Goal: Task Accomplishment & Management: Manage account settings

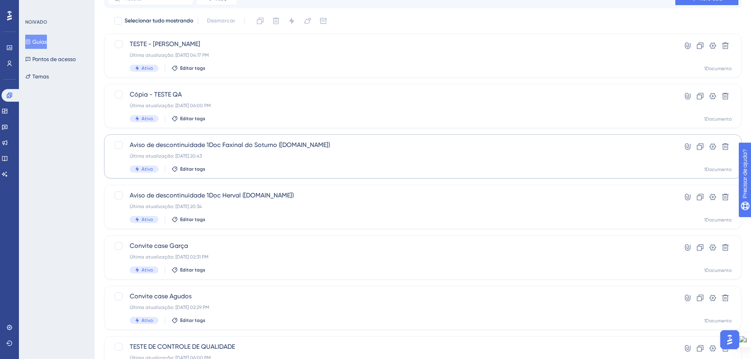
scroll to position [39, 0]
drag, startPoint x: 8, startPoint y: 46, endPoint x: 247, endPoint y: 128, distance: 252.4
click at [8, 47] on icon at bounding box center [9, 48] width 6 height 6
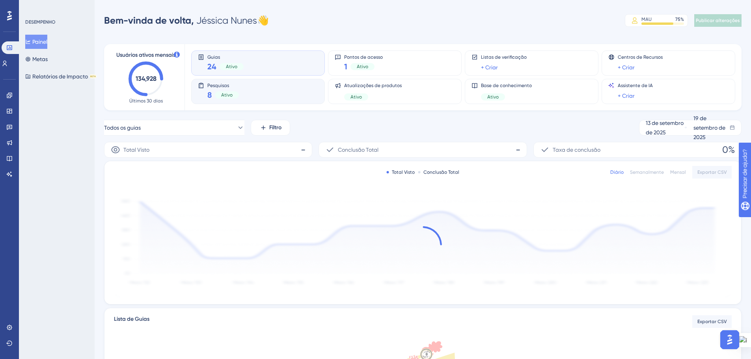
click at [219, 93] on div "Ativo" at bounding box center [227, 94] width 24 height 7
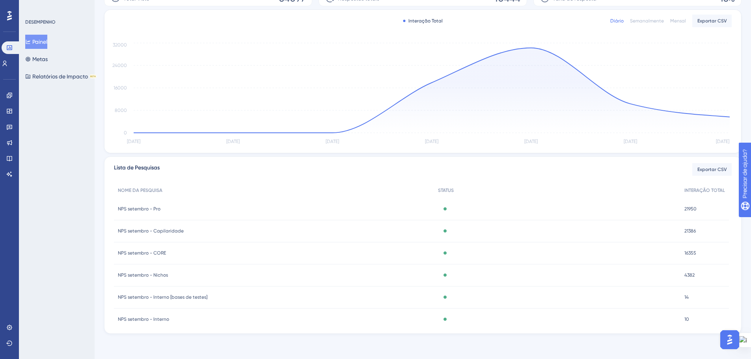
click at [152, 318] on font "NPS setembro - Interno" at bounding box center [143, 319] width 51 height 6
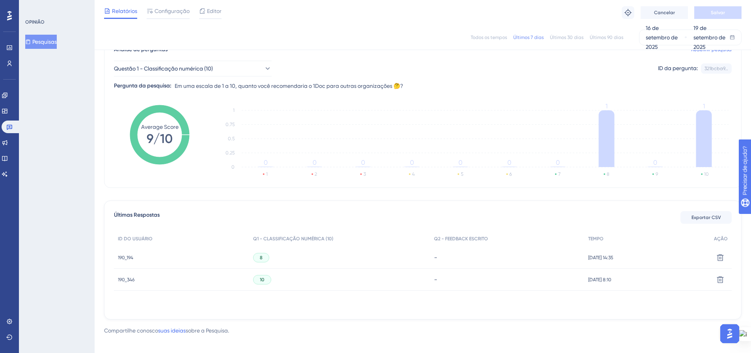
scroll to position [80, 0]
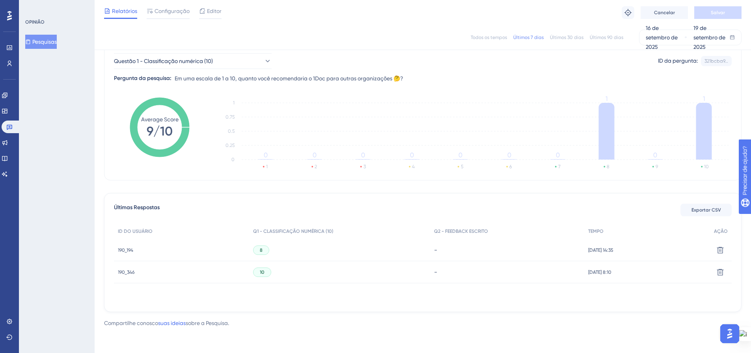
click at [121, 249] on font "190_194" at bounding box center [125, 250] width 15 height 6
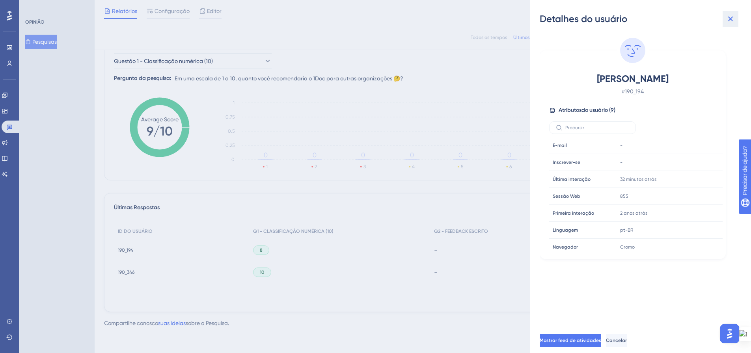
click at [731, 17] on icon at bounding box center [730, 18] width 9 height 9
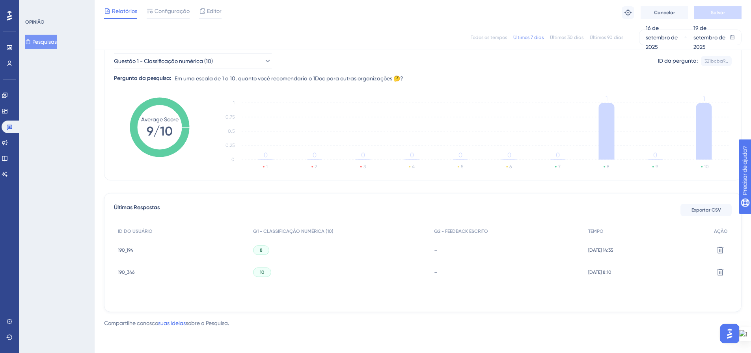
click at [129, 270] on font "190_346" at bounding box center [126, 273] width 17 height 6
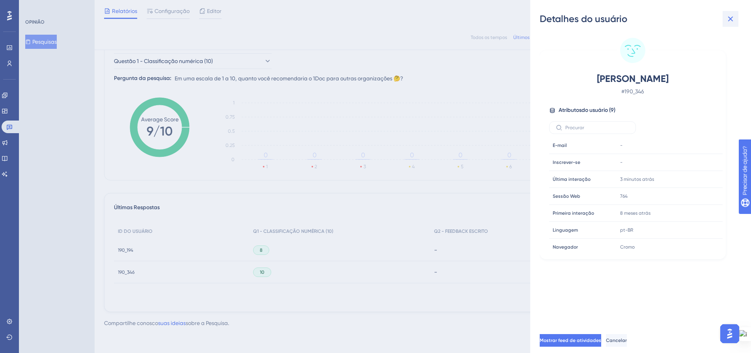
click at [729, 20] on icon at bounding box center [730, 19] width 5 height 5
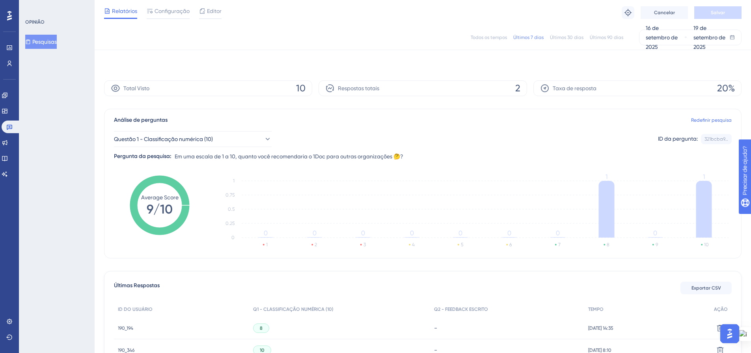
scroll to position [0, 0]
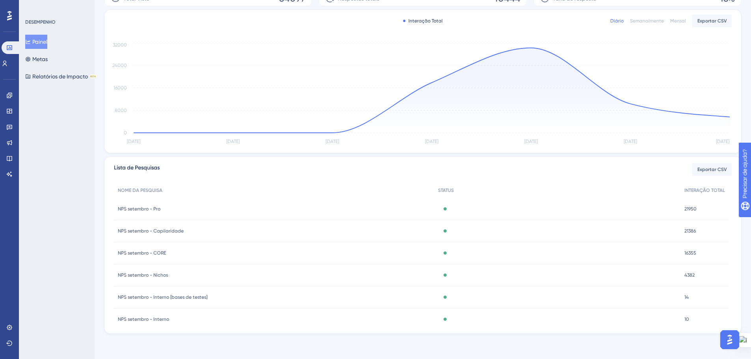
drag, startPoint x: 149, startPoint y: 274, endPoint x: 87, endPoint y: 258, distance: 63.9
click at [87, 257] on div "DESEMPENHO Painel Metas Relatórios de Impacto BETA" at bounding box center [57, 179] width 76 height 359
click at [156, 276] on font "NPS setembro - Nichos" at bounding box center [143, 275] width 50 height 6
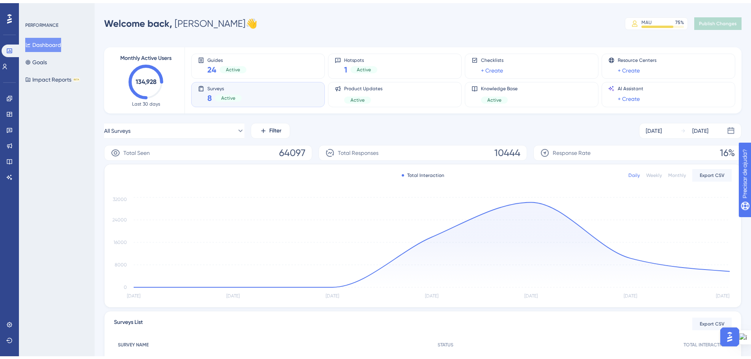
scroll to position [151, 0]
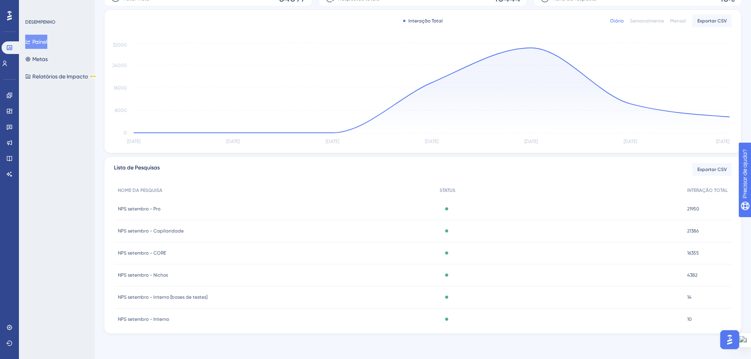
click at [159, 251] on font "NPS setembro - CORE" at bounding box center [142, 253] width 48 height 6
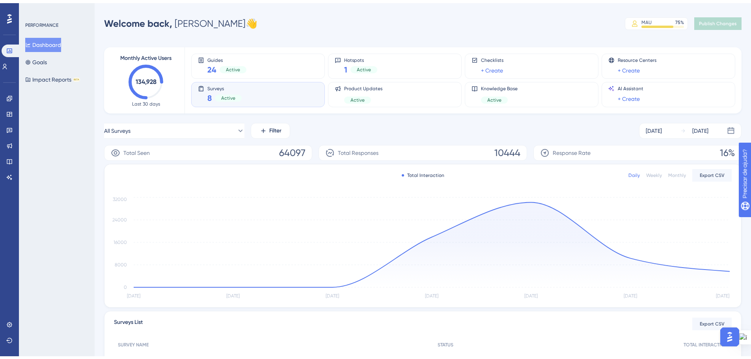
scroll to position [151, 0]
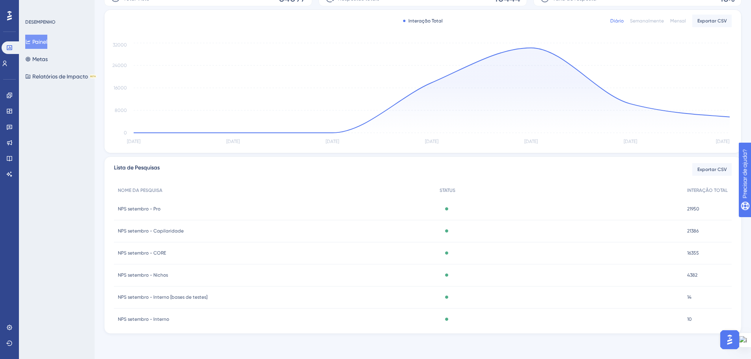
click at [168, 231] on font "NPS setembro - Capilaridade" at bounding box center [151, 231] width 66 height 6
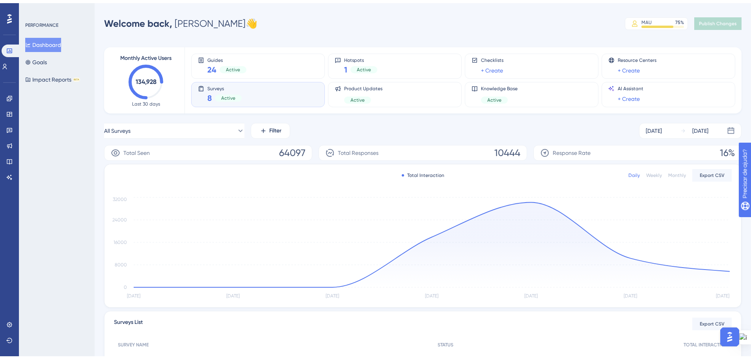
scroll to position [151, 0]
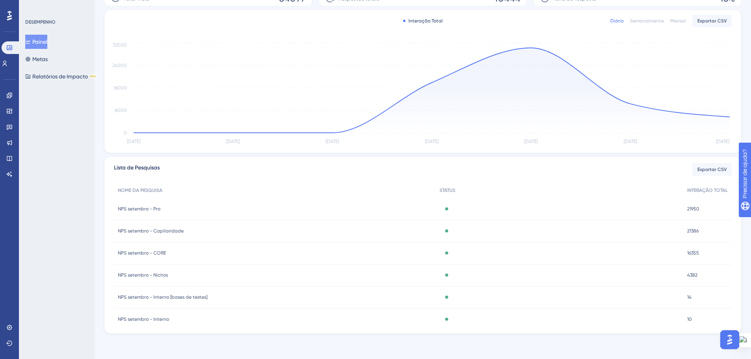
click at [157, 211] on font "NPS setembro - Pro" at bounding box center [139, 209] width 43 height 6
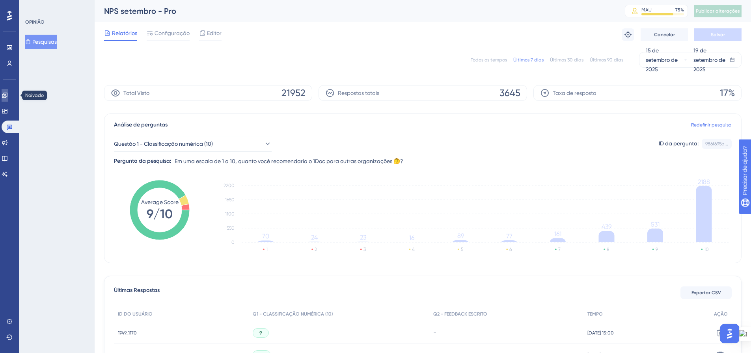
click at [8, 99] on link at bounding box center [5, 95] width 6 height 13
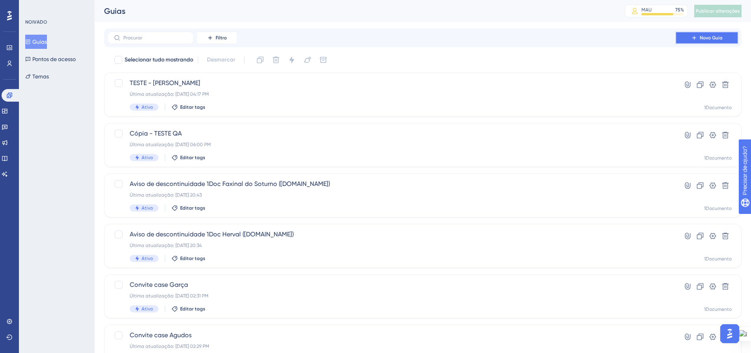
click at [692, 36] on icon at bounding box center [694, 38] width 6 height 6
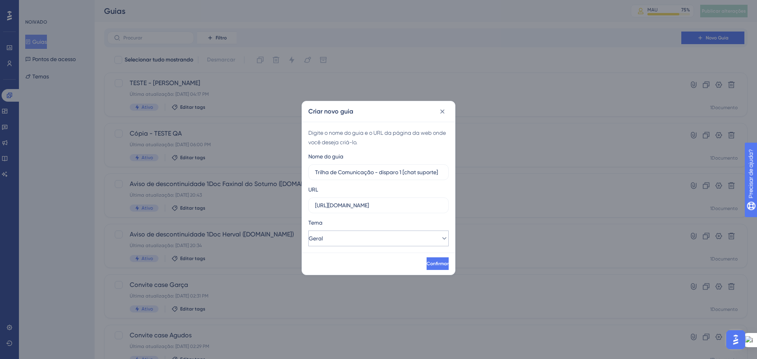
type input "Trilha de Comunicação - disparo 1 [chat suporte]"
click at [440, 241] on icon at bounding box center [444, 238] width 8 height 8
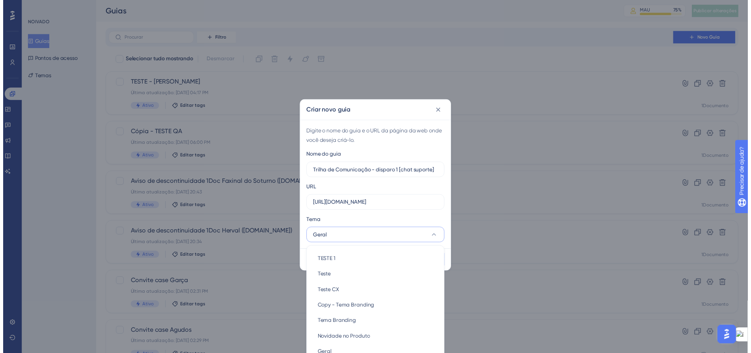
scroll to position [17, 0]
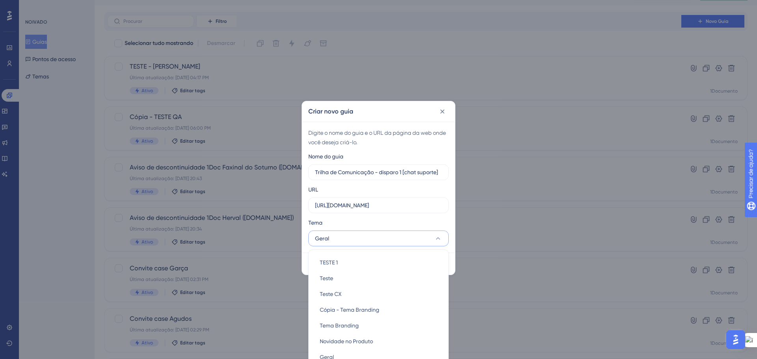
click at [458, 246] on div "Criar novo guia Digite o nome do guia e o URL da página da web onde você deseja…" at bounding box center [378, 179] width 757 height 359
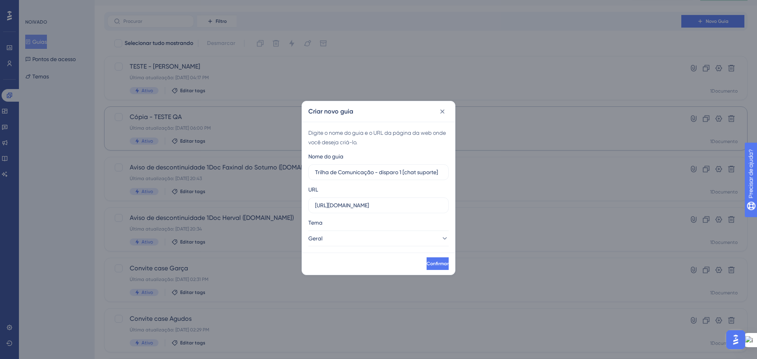
click at [439, 113] on icon at bounding box center [442, 112] width 8 height 8
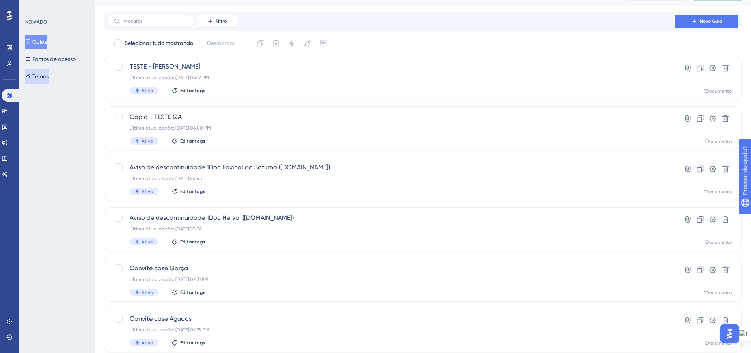
click at [43, 74] on font "Temas" at bounding box center [40, 76] width 17 height 6
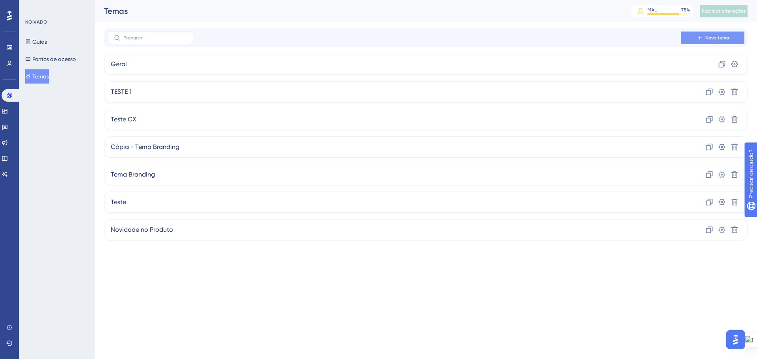
click at [692, 32] on button "Novo tema" at bounding box center [712, 38] width 63 height 13
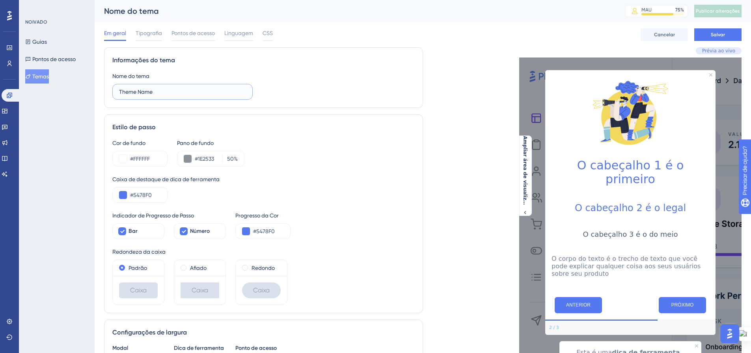
drag, startPoint x: 154, startPoint y: 94, endPoint x: 112, endPoint y: 101, distance: 42.4
click at [112, 93] on div "Informações do tema Nome do tema Theme Name" at bounding box center [263, 77] width 319 height 61
type input "Trilha de comunicação 1"
click at [331, 169] on div "Cor de fundo #FFFFFF Pano de fundo #1E2533 50 % Caixa de destaque de dica de fe…" at bounding box center [263, 221] width 302 height 167
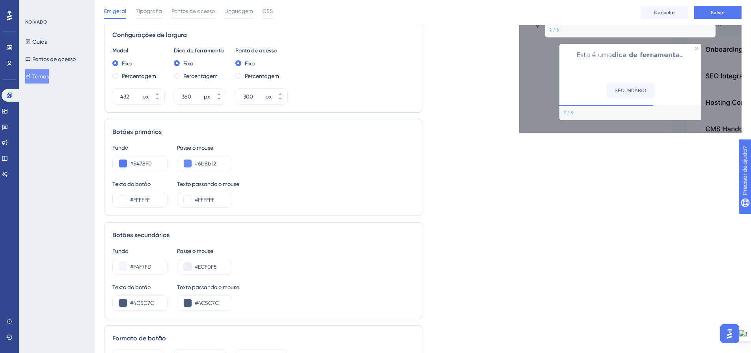
scroll to position [315, 0]
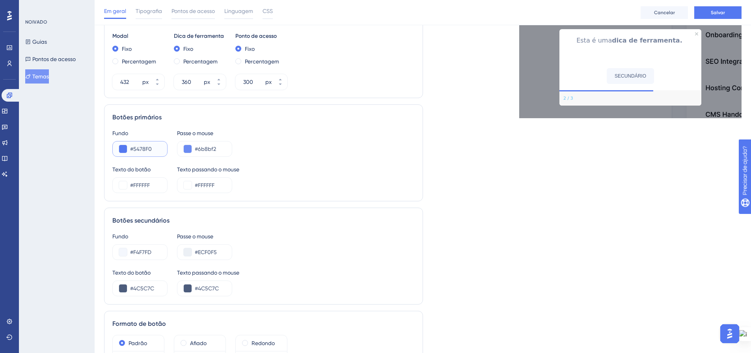
drag, startPoint x: 156, startPoint y: 149, endPoint x: 144, endPoint y: 153, distance: 12.5
click at [136, 149] on input "#5478F0" at bounding box center [145, 148] width 31 height 9
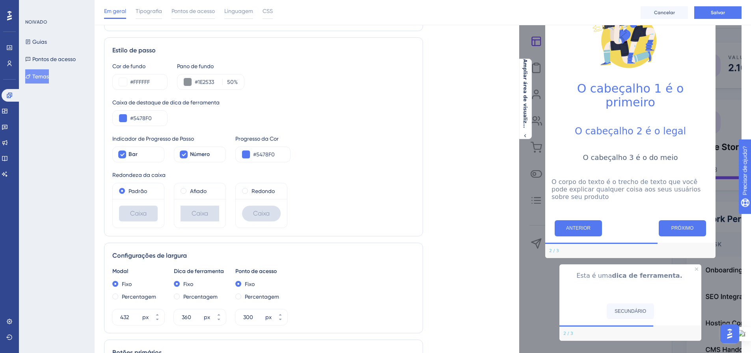
scroll to position [79, 0]
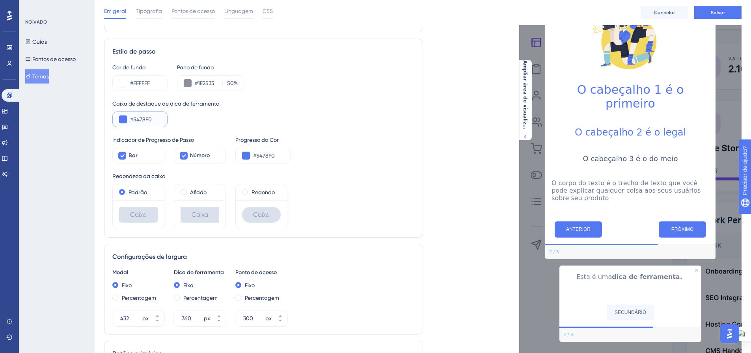
drag, startPoint x: 148, startPoint y: 120, endPoint x: 136, endPoint y: 125, distance: 12.5
click at [134, 120] on input "#5478F0" at bounding box center [145, 119] width 31 height 9
paste input "AEA"
drag, startPoint x: 145, startPoint y: 123, endPoint x: 134, endPoint y: 121, distance: 10.8
click at [134, 121] on input "#AEA" at bounding box center [145, 119] width 31 height 9
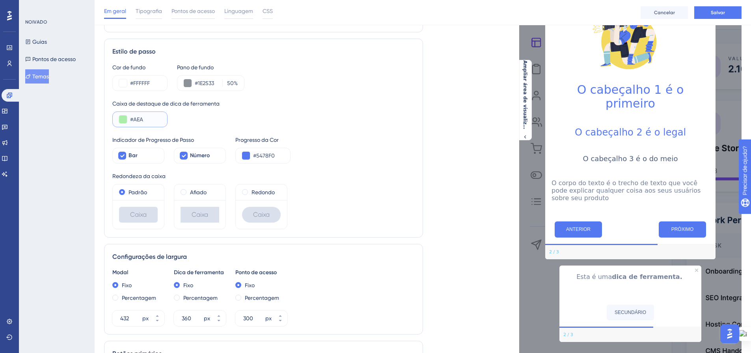
paste input "text"
drag, startPoint x: 135, startPoint y: 116, endPoint x: 147, endPoint y: 118, distance: 12.0
click at [147, 118] on input "#AEA" at bounding box center [145, 119] width 31 height 9
type input "#0058DB"
click at [197, 120] on div "Caixa de destaque de dica de ferramenta #0058DB" at bounding box center [263, 113] width 302 height 28
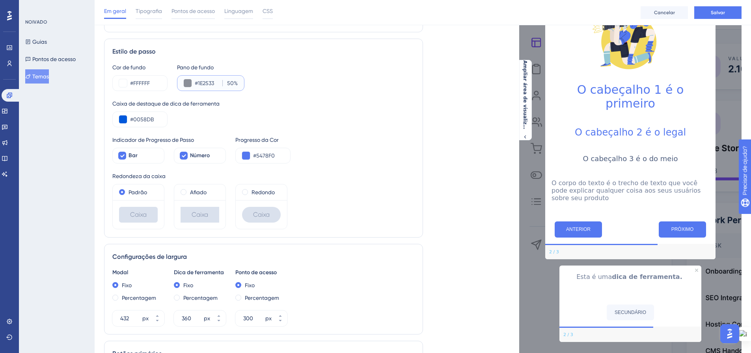
drag, startPoint x: 218, startPoint y: 83, endPoint x: 198, endPoint y: 82, distance: 20.2
click at [198, 82] on input "#1E2533" at bounding box center [207, 82] width 24 height 9
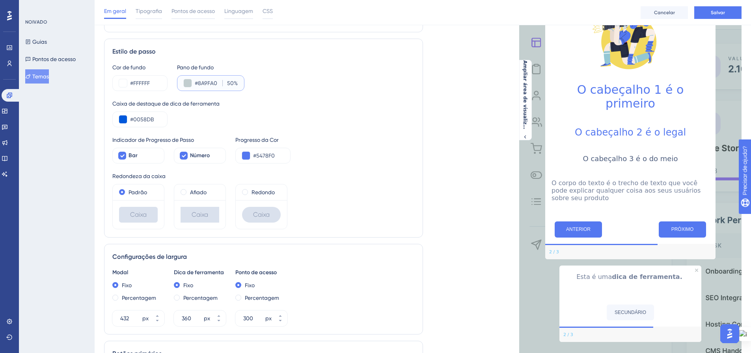
type input "#8A9FA0"
click at [295, 111] on div "Caixa de destaque de dica de ferramenta #0058DB" at bounding box center [263, 113] width 302 height 28
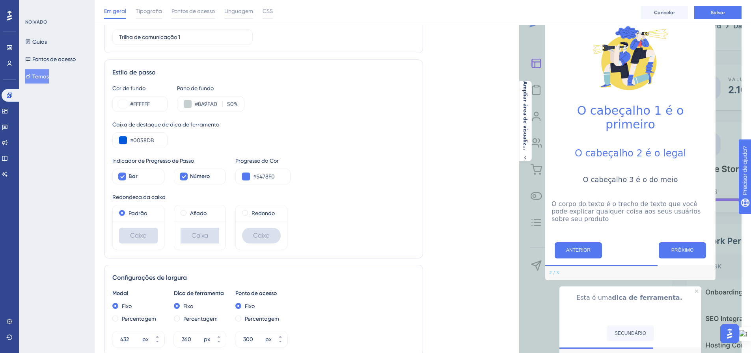
scroll to position [39, 0]
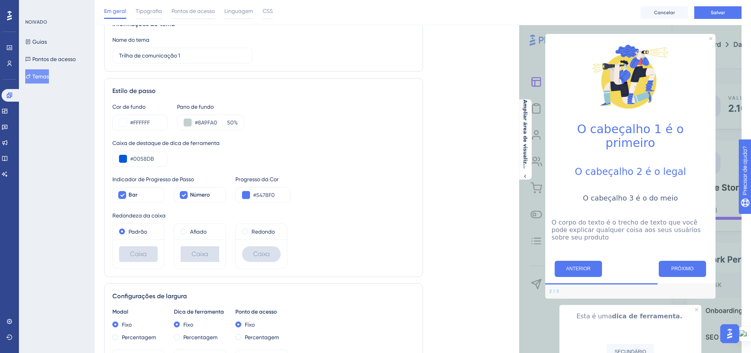
click at [350, 146] on div "Caixa de destaque de dica de ferramenta" at bounding box center [263, 142] width 302 height 9
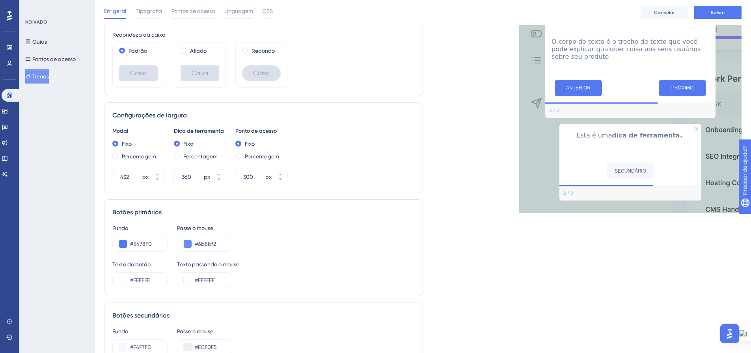
scroll to position [236, 0]
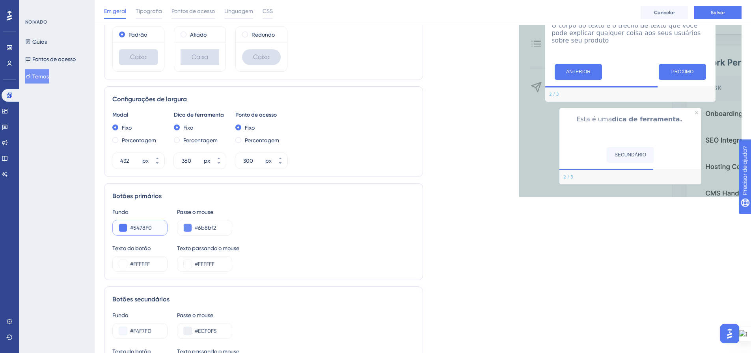
drag, startPoint x: 153, startPoint y: 227, endPoint x: 133, endPoint y: 227, distance: 19.3
click at [133, 227] on input "#5478F0" at bounding box center [145, 227] width 31 height 9
type input "#0058DB"
drag, startPoint x: 218, startPoint y: 227, endPoint x: 198, endPoint y: 227, distance: 19.3
click at [198, 227] on input "#6b8bf2" at bounding box center [210, 227] width 31 height 9
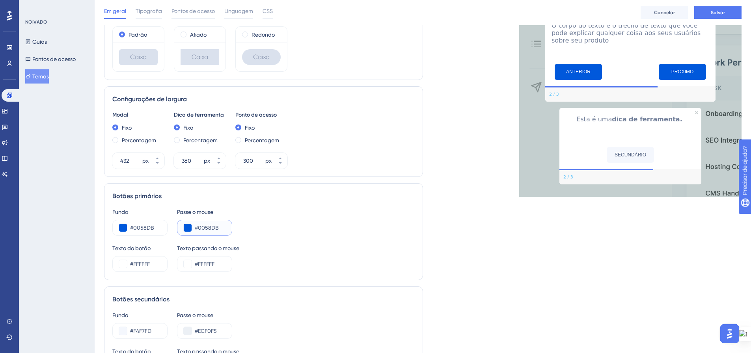
type input "#0058DB"
click at [278, 244] on div "Texto do botão #FFFFFF Texto passando o mouse #FFFFFF" at bounding box center [263, 258] width 302 height 28
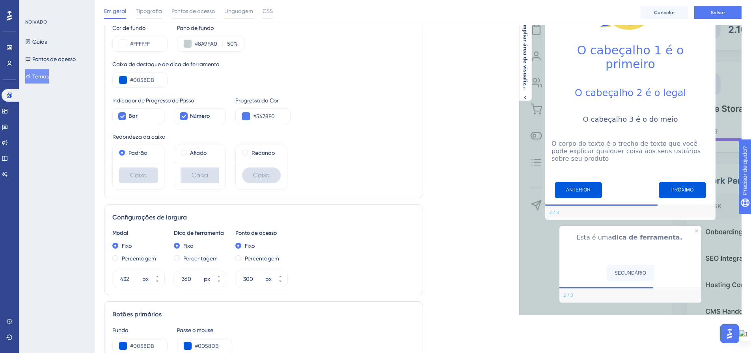
scroll to position [0, 6]
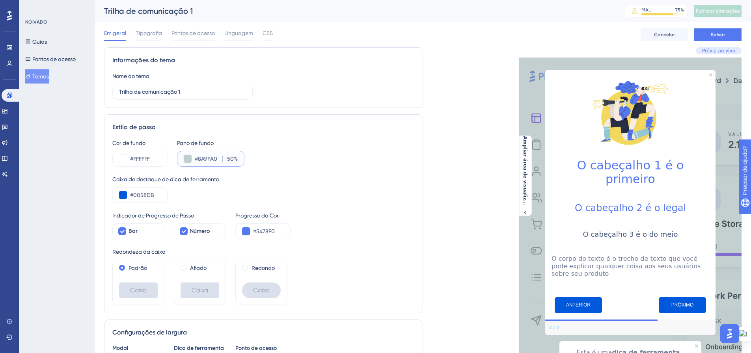
drag, startPoint x: 211, startPoint y: 156, endPoint x: 194, endPoint y: 156, distance: 17.3
click at [195, 156] on input "#8A9FA0" at bounding box center [207, 158] width 24 height 9
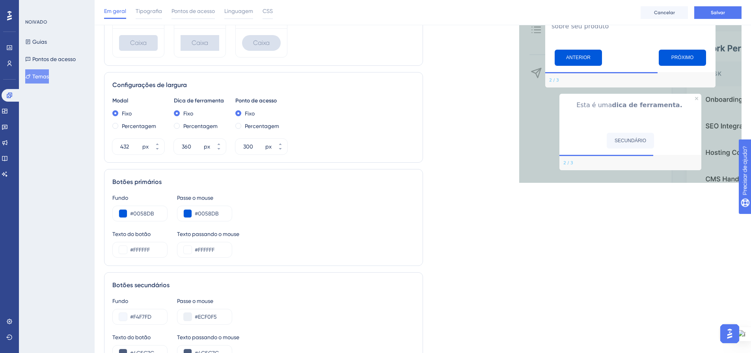
scroll to position [276, 6]
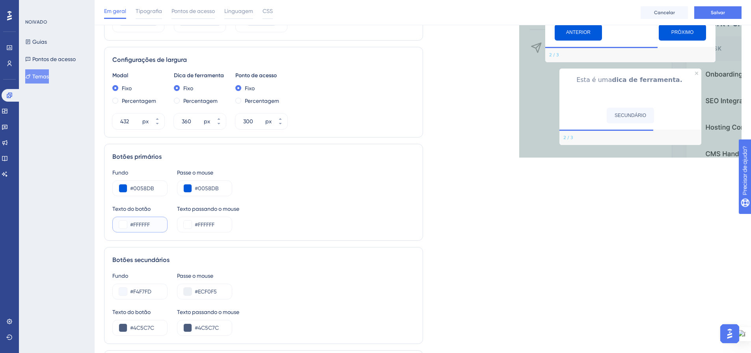
drag, startPoint x: 149, startPoint y: 227, endPoint x: 128, endPoint y: 224, distance: 21.0
click at [130, 224] on input "#FFFFFF" at bounding box center [145, 224] width 31 height 9
paste input "8A9FA0"
click at [277, 210] on div "Texto do botão #8A9FA0 Texto passando o mouse #FFFFFF" at bounding box center [263, 218] width 302 height 28
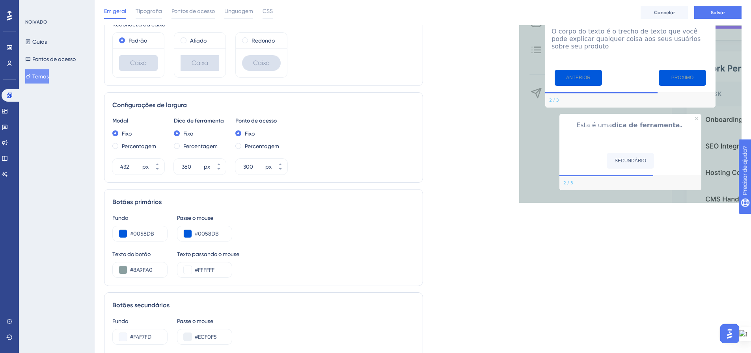
scroll to position [236, 6]
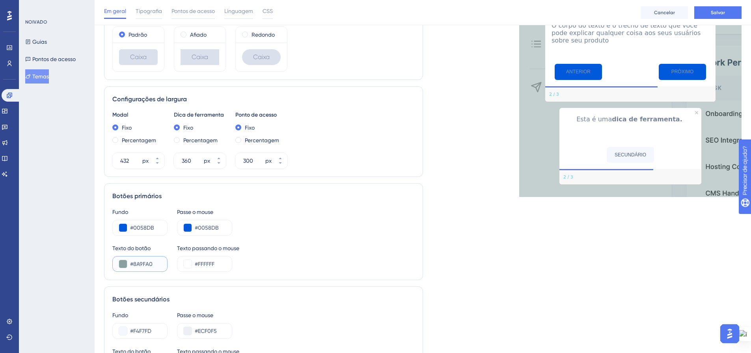
drag, startPoint x: 146, startPoint y: 264, endPoint x: 128, endPoint y: 263, distance: 18.2
click at [130, 263] on input "#8A9FA0" at bounding box center [145, 263] width 31 height 9
type input "#FFFFFF"
drag, startPoint x: 215, startPoint y: 262, endPoint x: 192, endPoint y: 263, distance: 22.9
click at [195, 263] on input "#FFFFFF" at bounding box center [210, 263] width 31 height 9
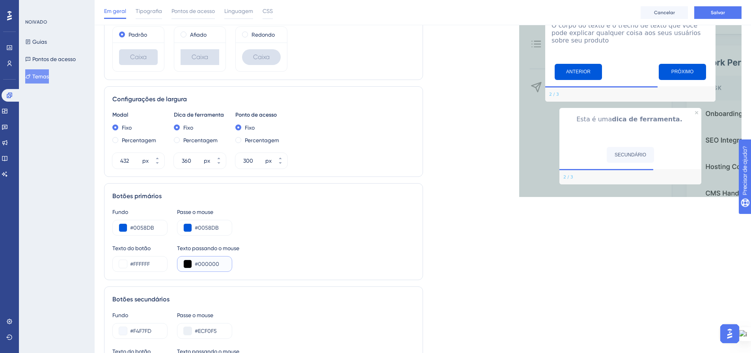
type input "#000000"
click at [264, 263] on div "Texto do botão #FFFFFF Texto passando o mouse #000000" at bounding box center [263, 258] width 302 height 28
drag, startPoint x: 207, startPoint y: 330, endPoint x: 192, endPoint y: 330, distance: 15.0
click at [195, 330] on input "#ECF0F5" at bounding box center [210, 330] width 31 height 9
drag, startPoint x: 142, startPoint y: 264, endPoint x: 128, endPoint y: 263, distance: 14.2
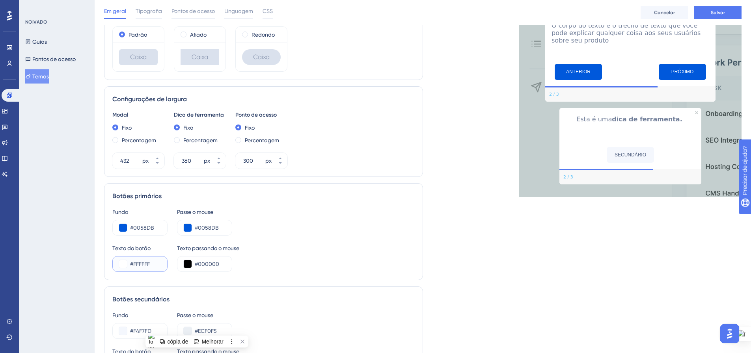
click at [130, 263] on input "#FFFFFF" at bounding box center [145, 263] width 31 height 9
paste input "ECF0F5"
type input "#ECF0F5"
drag, startPoint x: 192, startPoint y: 263, endPoint x: 221, endPoint y: 267, distance: 28.6
click at [221, 267] on div "#000000" at bounding box center [204, 264] width 55 height 16
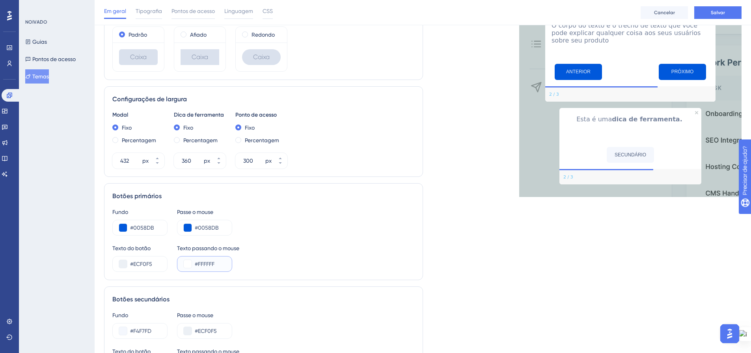
type input "#FFFFFF"
click at [300, 253] on div "Texto do botão #ECF0F5 Texto passando o mouse #FFFFFF" at bounding box center [263, 258] width 302 height 28
drag, startPoint x: 146, startPoint y: 263, endPoint x: 128, endPoint y: 263, distance: 18.5
click at [130, 263] on input "#ECF0F5" at bounding box center [145, 263] width 31 height 9
drag, startPoint x: 148, startPoint y: 261, endPoint x: 128, endPoint y: 262, distance: 20.5
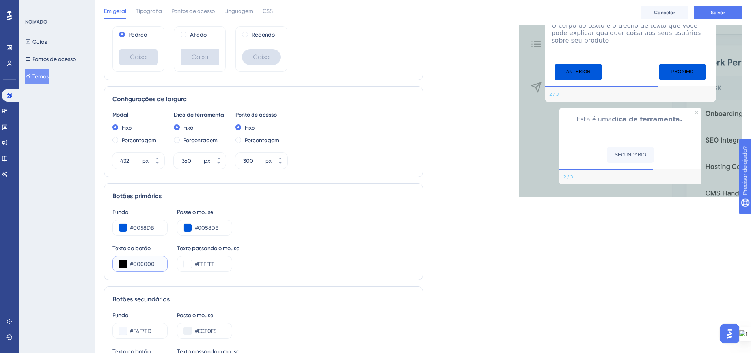
click at [130, 262] on input "#000000" at bounding box center [145, 263] width 31 height 9
type input "#FFFFFF"
drag, startPoint x: 208, startPoint y: 264, endPoint x: 192, endPoint y: 266, distance: 15.8
click at [195, 265] on input "#FFFFFF" at bounding box center [210, 263] width 31 height 9
click at [272, 255] on div "Texto do botão #FFFFFF Texto passando o mouse #000000" at bounding box center [263, 258] width 302 height 28
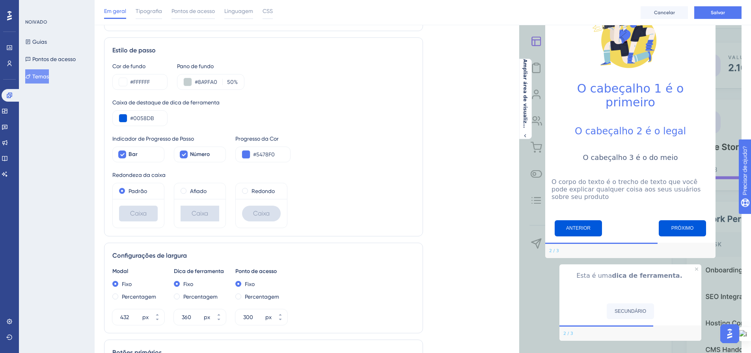
scroll to position [79, 6]
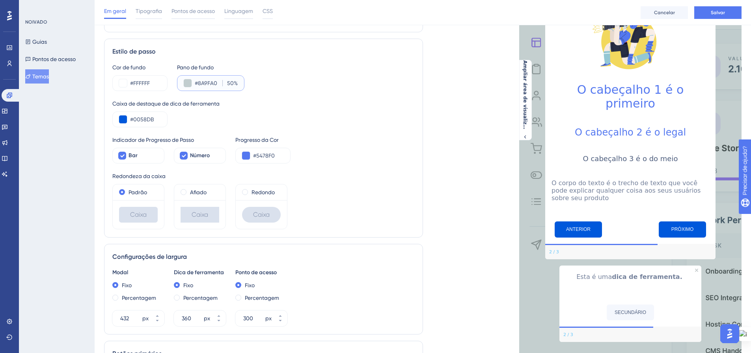
drag, startPoint x: 210, startPoint y: 84, endPoint x: 192, endPoint y: 86, distance: 18.2
click at [195, 86] on input "#8A9FA0" at bounding box center [207, 82] width 24 height 9
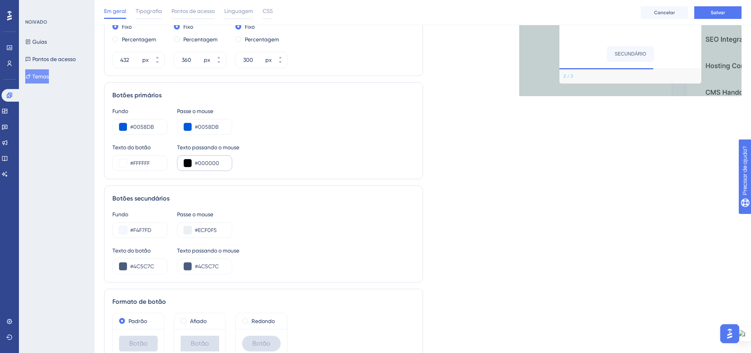
scroll to position [315, 6]
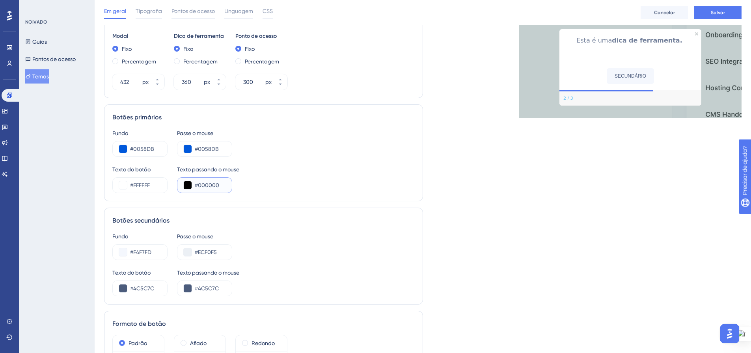
drag, startPoint x: 210, startPoint y: 185, endPoint x: 193, endPoint y: 185, distance: 16.9
click at [195, 185] on input "#000000" at bounding box center [210, 185] width 31 height 9
paste input "8A9FA"
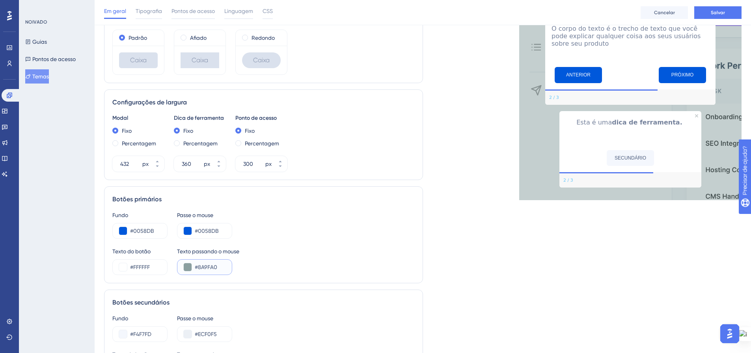
scroll to position [236, 6]
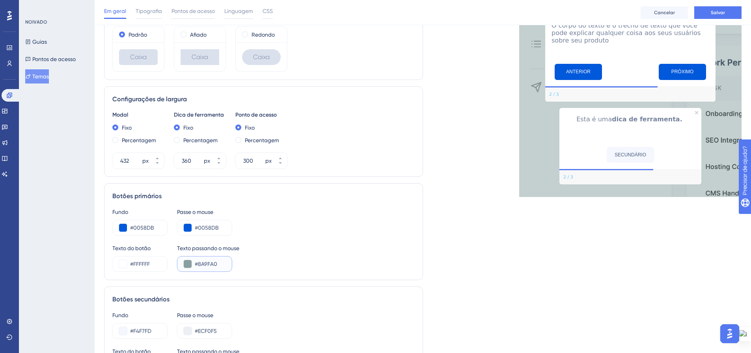
drag, startPoint x: 207, startPoint y: 264, endPoint x: 194, endPoint y: 270, distance: 13.9
click at [195, 264] on input "#8A9FA0" at bounding box center [210, 263] width 31 height 9
type input "#"
drag, startPoint x: 145, startPoint y: 264, endPoint x: 128, endPoint y: 264, distance: 16.9
click at [130, 264] on input "#FFFFFF" at bounding box center [145, 263] width 31 height 9
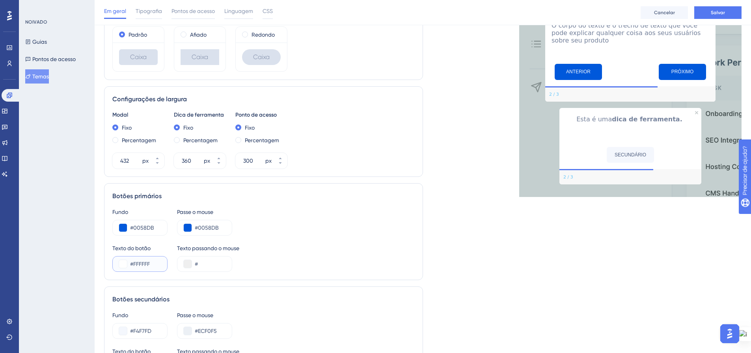
paste input "8A9FA0"
type input "#8A9FA0"
click at [195, 263] on input "#" at bounding box center [210, 263] width 31 height 9
type input "#FFFFFF"
click at [286, 247] on div "Texto do botão #8A9FA0 Texto passando o mouse #FFFFFF" at bounding box center [263, 258] width 302 height 28
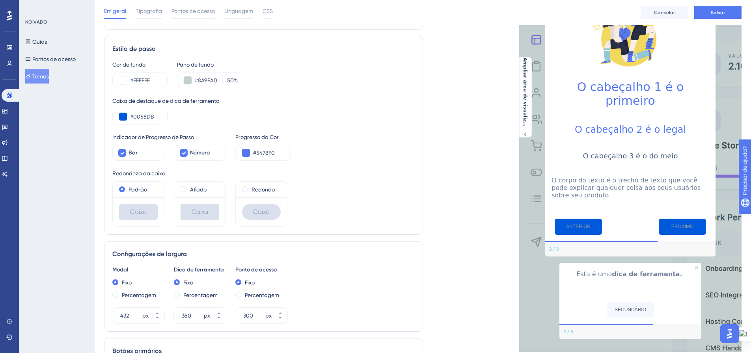
scroll to position [79, 6]
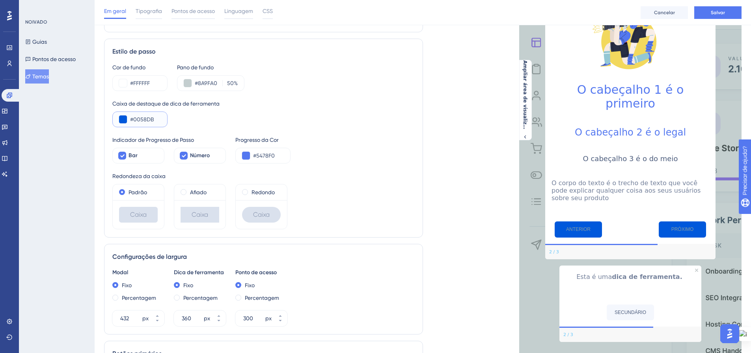
drag, startPoint x: 152, startPoint y: 117, endPoint x: 127, endPoint y: 118, distance: 24.4
click at [130, 118] on input "#0058DB" at bounding box center [145, 119] width 31 height 9
drag, startPoint x: 268, startPoint y: 155, endPoint x: 249, endPoint y: 154, distance: 19.3
click at [253, 154] on input "#5478F0" at bounding box center [268, 155] width 31 height 9
paste input "0058DB"
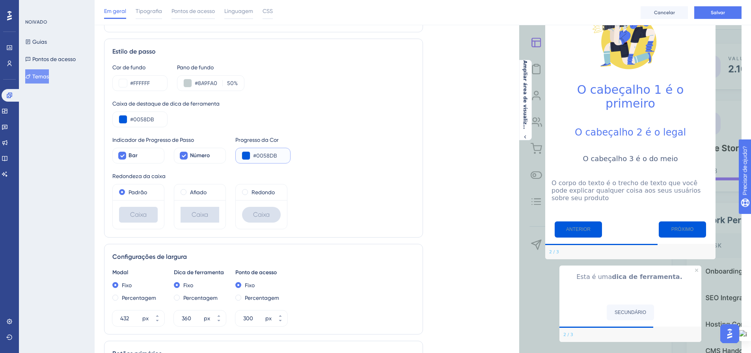
type input "#0058DB"
click at [342, 174] on div "Redondeza da caixa" at bounding box center [263, 175] width 302 height 9
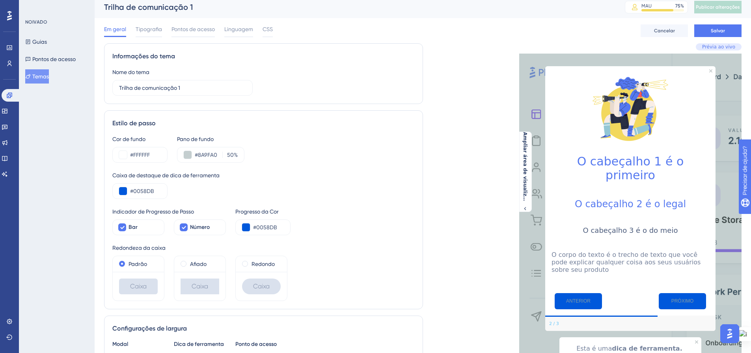
scroll to position [0, 6]
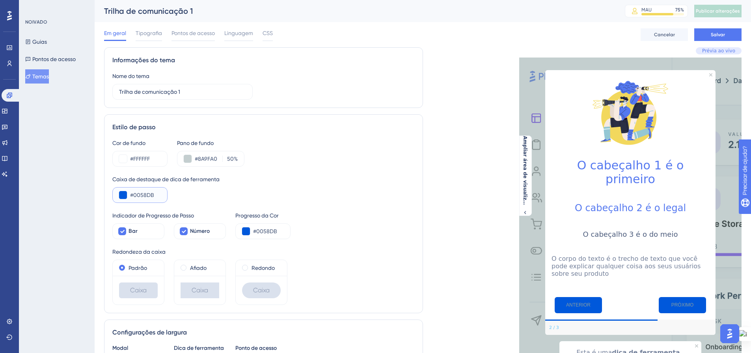
drag, startPoint x: 148, startPoint y: 196, endPoint x: 128, endPoint y: 196, distance: 20.1
click at [130, 196] on input "#0058DB" at bounding box center [145, 194] width 31 height 9
click at [306, 182] on div "Caixa de destaque de dica de ferramenta" at bounding box center [263, 179] width 302 height 9
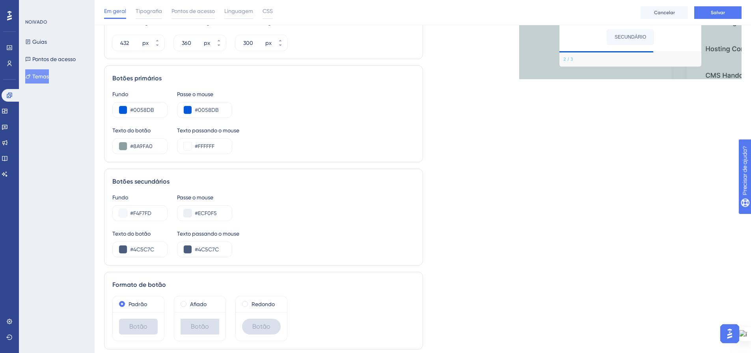
scroll to position [355, 6]
drag, startPoint x: 148, startPoint y: 147, endPoint x: 128, endPoint y: 147, distance: 20.1
click at [130, 147] on input "#8A9FA0" at bounding box center [145, 145] width 31 height 9
drag, startPoint x: 139, startPoint y: 249, endPoint x: 127, endPoint y: 249, distance: 11.8
click at [130, 249] on input "#4C5C7C" at bounding box center [145, 248] width 31 height 9
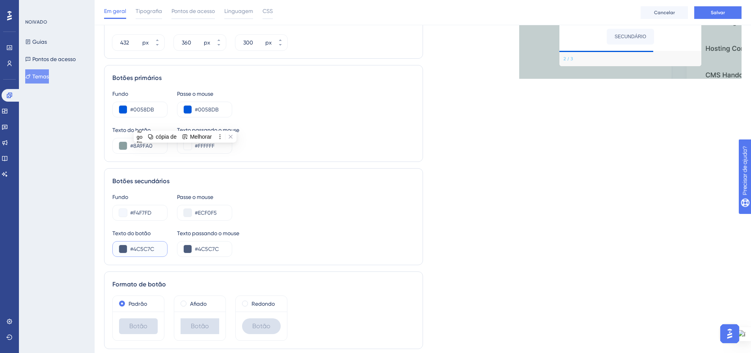
paste input "8A9FA0"
type input "#8A9FA0"
drag, startPoint x: 216, startPoint y: 249, endPoint x: 192, endPoint y: 249, distance: 24.1
click at [195, 249] on input "#4C5C7C" at bounding box center [210, 248] width 31 height 9
paste input "8A9FA0"
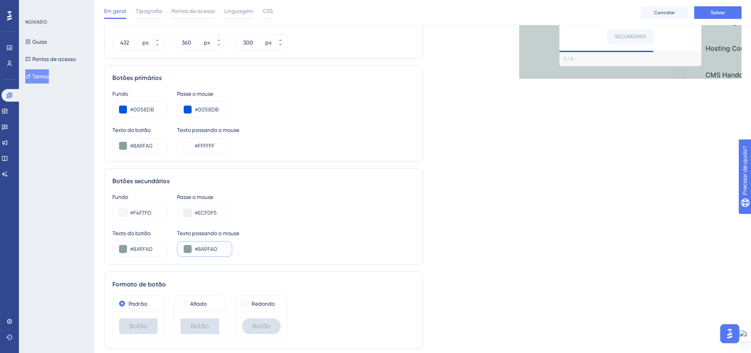
type input "#8A9FA0"
click at [272, 213] on div "Fundo #F4F7FD Passe o mouse #ECF0F5" at bounding box center [263, 206] width 302 height 28
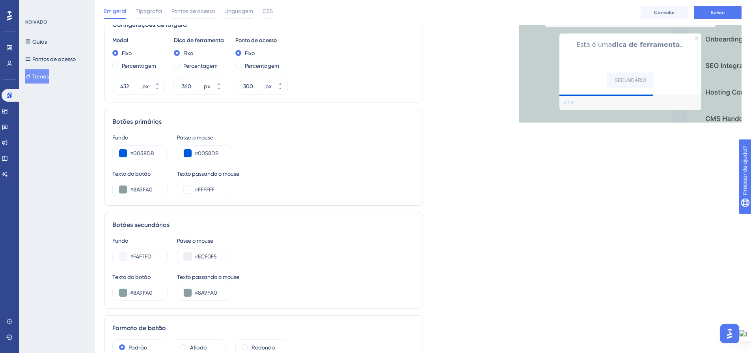
scroll to position [315, 6]
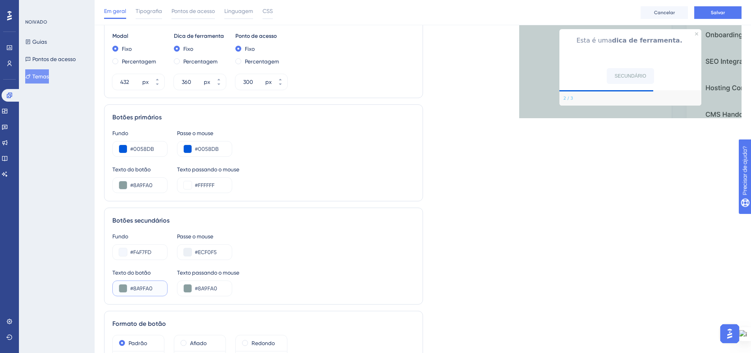
drag, startPoint x: 144, startPoint y: 288, endPoint x: 127, endPoint y: 290, distance: 16.7
click at [130, 290] on input "#8A9FA0" at bounding box center [145, 288] width 31 height 9
type input "#000000"
drag, startPoint x: 212, startPoint y: 289, endPoint x: 192, endPoint y: 289, distance: 19.3
click at [195, 289] on input "#8A9FA0" at bounding box center [210, 288] width 31 height 9
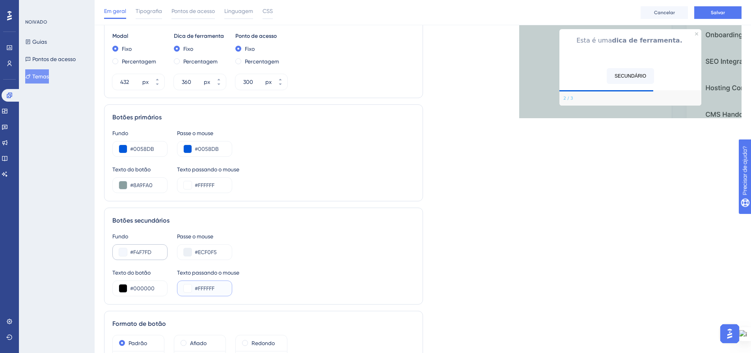
type input "#FFFFFF"
drag, startPoint x: 152, startPoint y: 253, endPoint x: 127, endPoint y: 253, distance: 24.8
click at [130, 253] on input "#F4F7FD" at bounding box center [145, 251] width 31 height 9
drag, startPoint x: 149, startPoint y: 149, endPoint x: 128, endPoint y: 147, distance: 21.4
click at [130, 147] on input "#0058DB" at bounding box center [145, 148] width 31 height 9
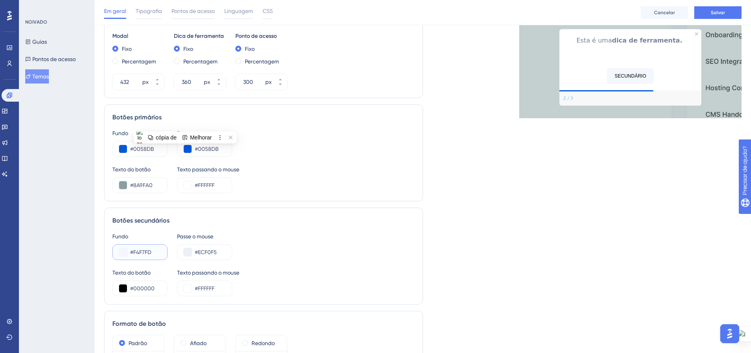
drag, startPoint x: 132, startPoint y: 253, endPoint x: 127, endPoint y: 253, distance: 5.9
click at [130, 253] on input "#F4F7FD" at bounding box center [145, 251] width 31 height 9
paste input "0058DB"
type input "#0058DB"
drag, startPoint x: 216, startPoint y: 149, endPoint x: 192, endPoint y: 149, distance: 24.4
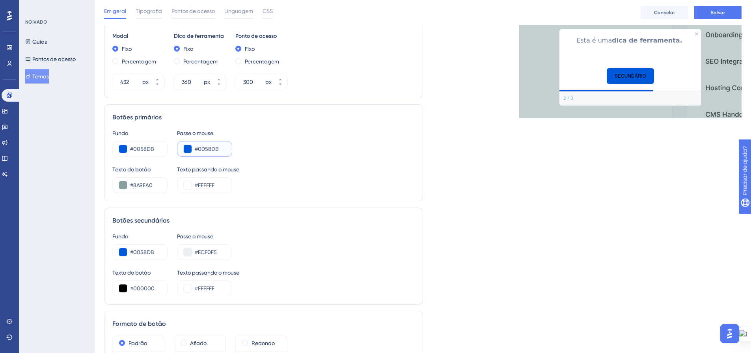
click at [195, 149] on input "#0058DB" at bounding box center [210, 148] width 31 height 9
drag, startPoint x: 216, startPoint y: 252, endPoint x: 193, endPoint y: 251, distance: 22.9
click at [195, 251] on input "#ECF0F5" at bounding box center [210, 251] width 31 height 9
paste input "0058DB"
type input "#0058DB"
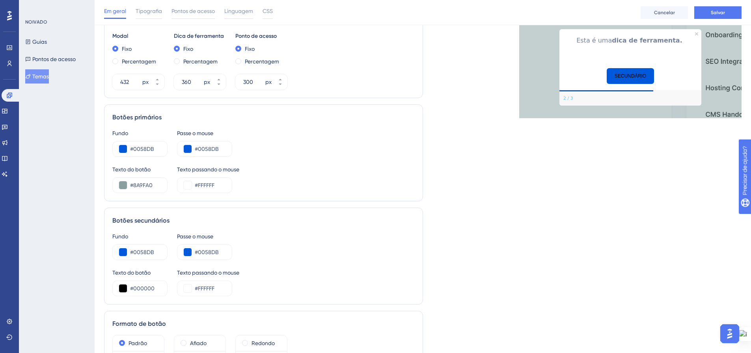
click at [307, 248] on div "Fundo #0058DB Passe o mouse #0058DB" at bounding box center [263, 246] width 302 height 28
drag, startPoint x: 147, startPoint y: 186, endPoint x: 143, endPoint y: 221, distance: 34.5
click at [130, 186] on input "#8A9FA0" at bounding box center [145, 185] width 31 height 9
drag, startPoint x: 148, startPoint y: 288, endPoint x: 129, endPoint y: 288, distance: 18.5
click at [130, 288] on input "#000000" at bounding box center [145, 288] width 31 height 9
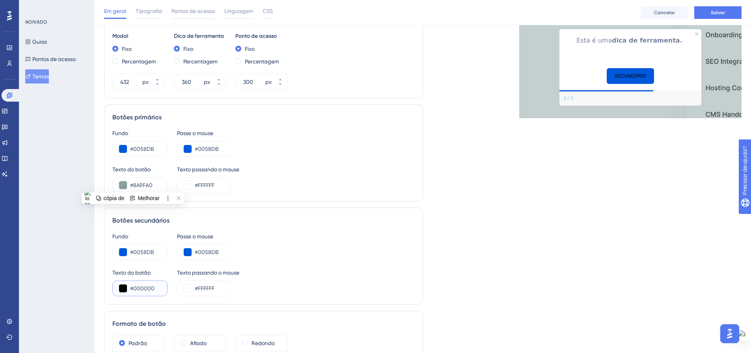
paste input "8A9FA"
drag, startPoint x: 128, startPoint y: 288, endPoint x: 158, endPoint y: 295, distance: 31.5
click at [158, 295] on div "#08A9FA" at bounding box center [139, 289] width 55 height 16
paste input "8A9FA0"
type input "#8A9FA0"
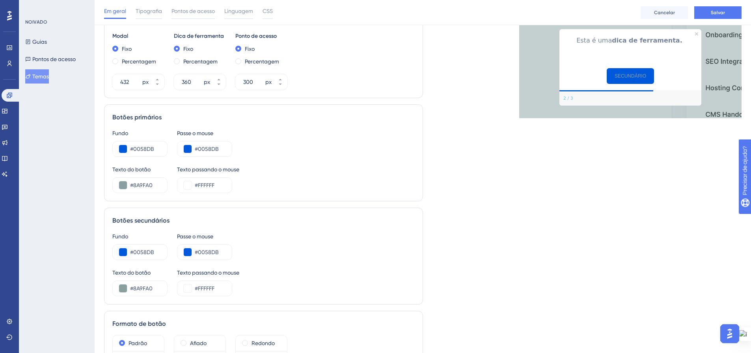
click at [270, 264] on div "Fundo #0058DB Passe o mouse #0058DB Texto do botão #8A9FA0 Texto passando o mou…" at bounding box center [263, 264] width 302 height 65
